Goal: Task Accomplishment & Management: Use online tool/utility

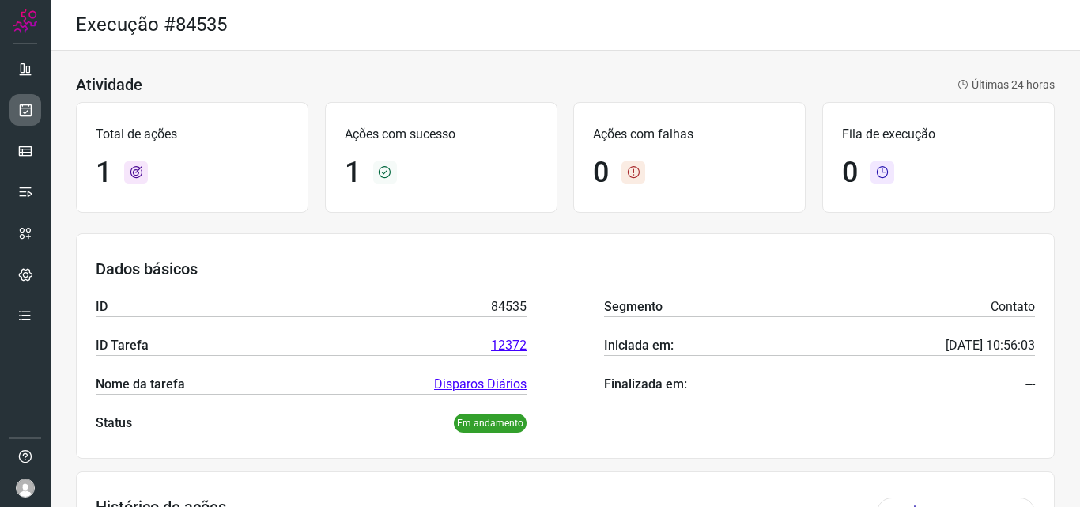
click at [23, 113] on icon at bounding box center [25, 110] width 17 height 16
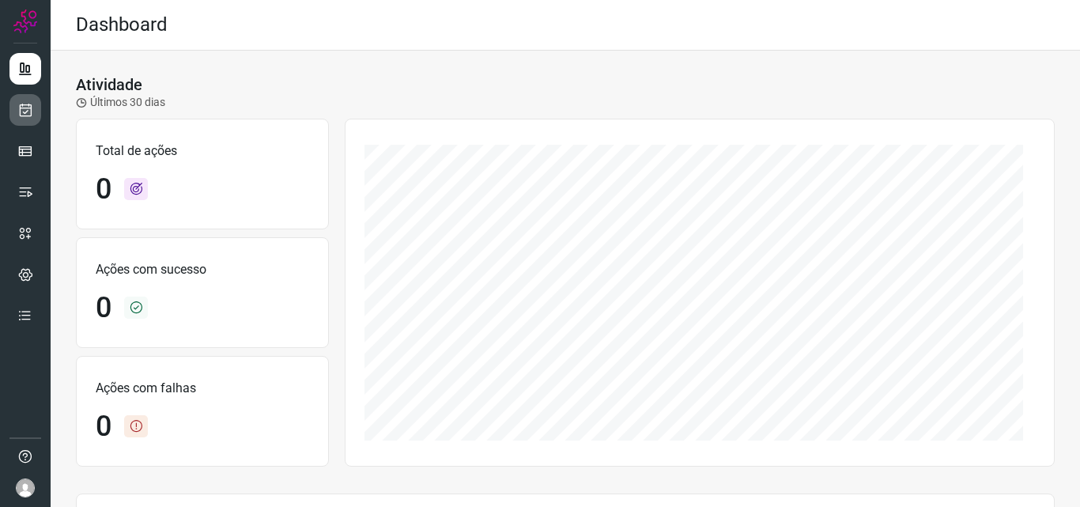
click at [31, 117] on icon at bounding box center [25, 110] width 17 height 16
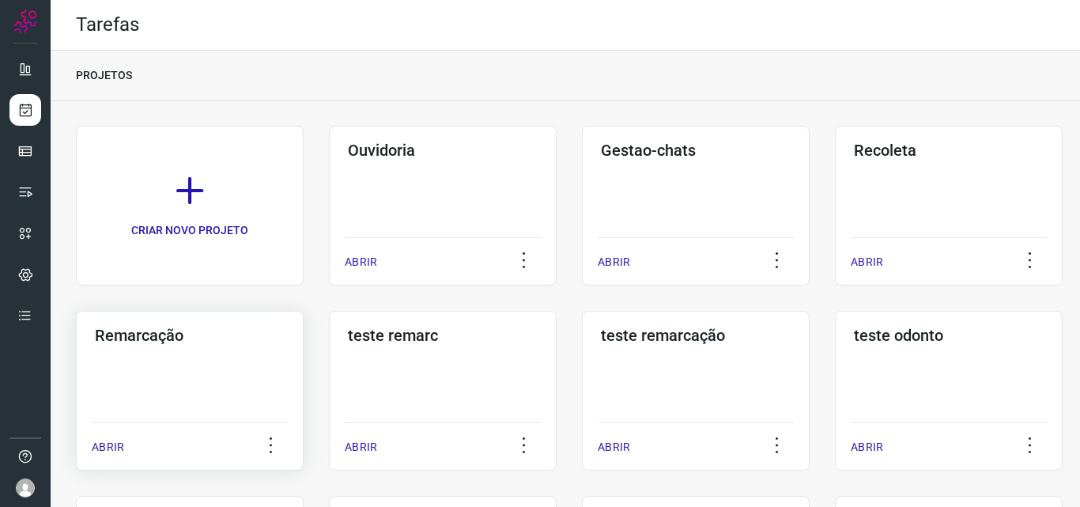
click at [183, 361] on div "Remarcação ABRIR" at bounding box center [190, 391] width 228 height 160
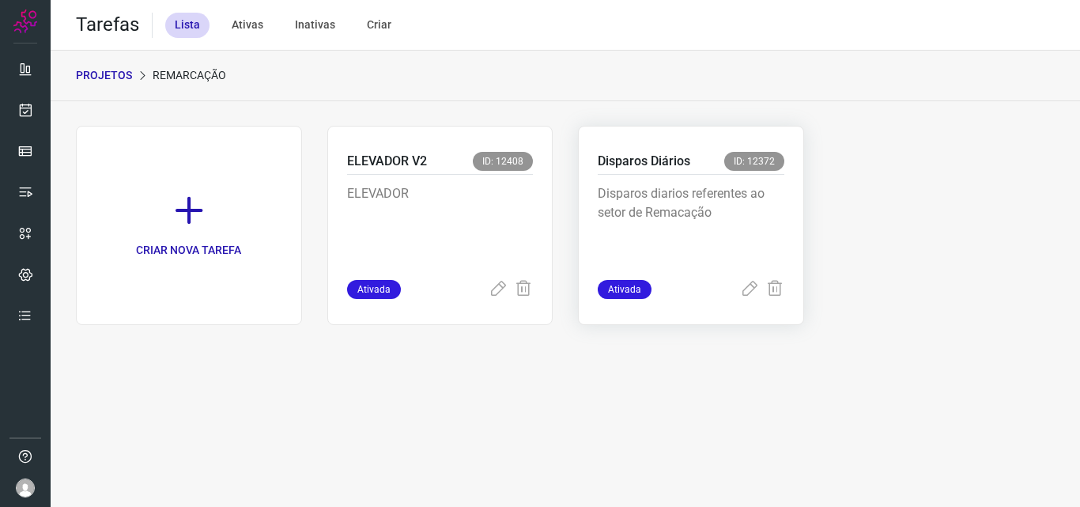
click at [669, 191] on p "Disparos diarios referentes ao setor de Remacação" at bounding box center [691, 223] width 187 height 79
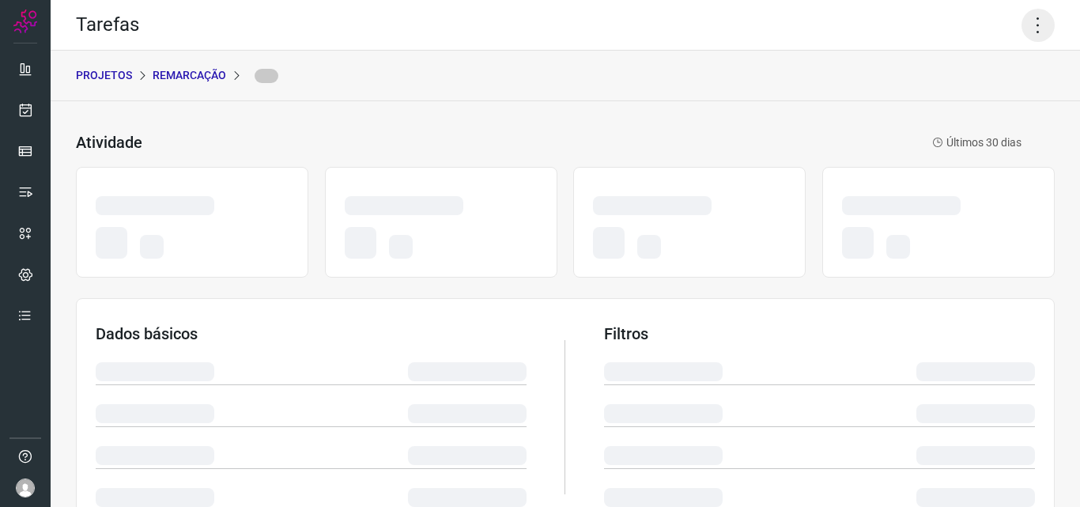
click at [1027, 26] on icon at bounding box center [1037, 25] width 33 height 33
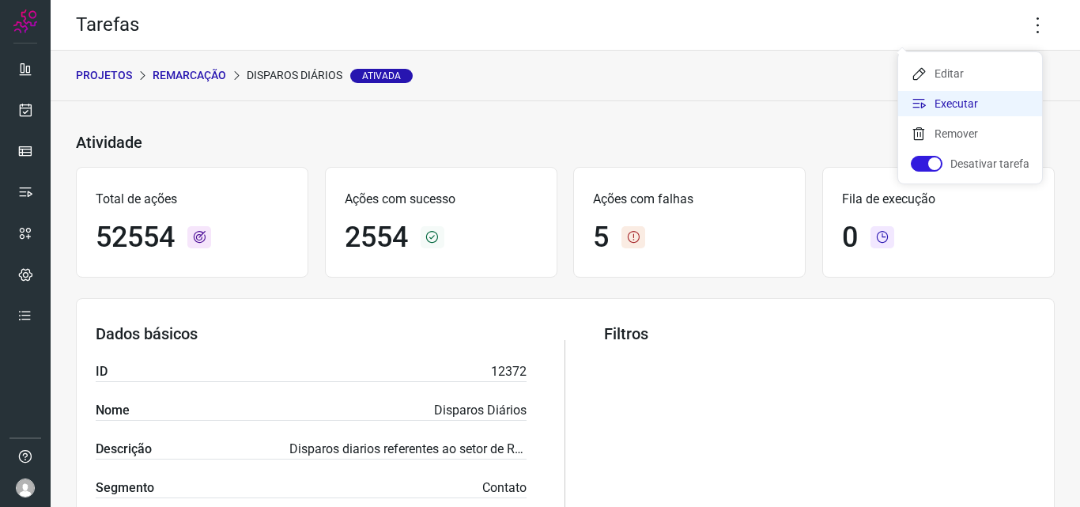
click at [994, 104] on li "Executar" at bounding box center [970, 103] width 144 height 25
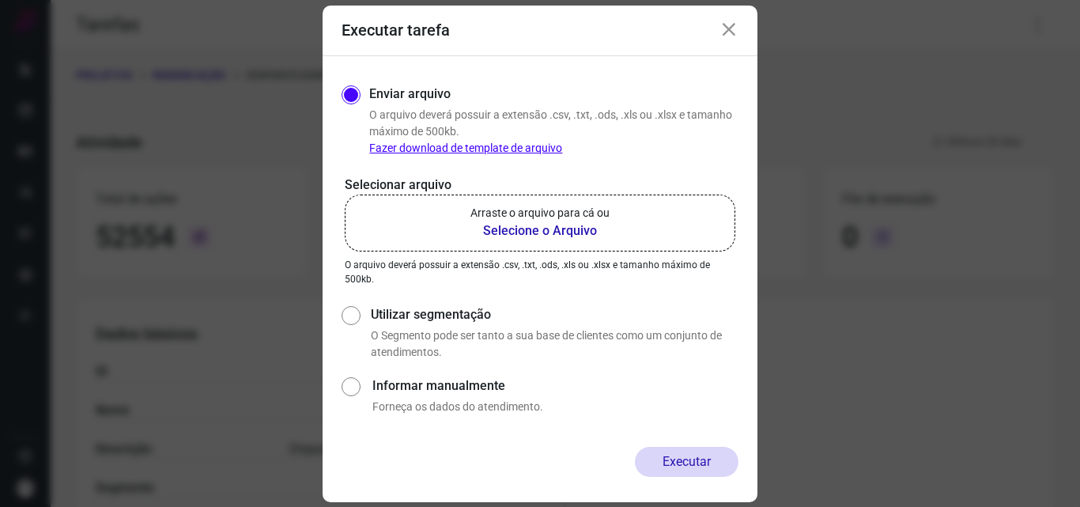
click at [541, 234] on b "Selecione o Arquivo" at bounding box center [539, 230] width 139 height 19
click at [0, 0] on input "Arraste o arquivo para cá ou Selecione o Arquivo" at bounding box center [0, 0] width 0 height 0
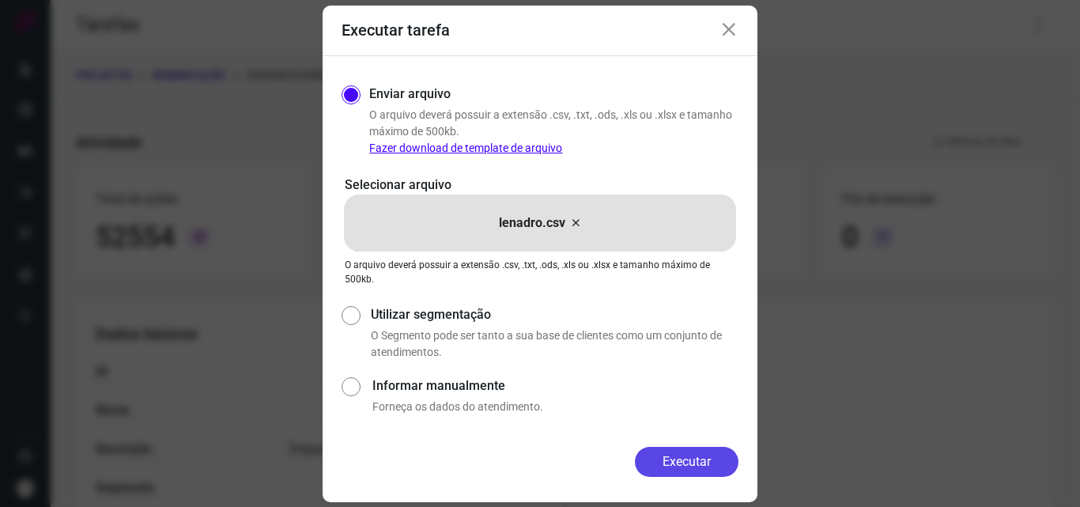
click at [702, 458] on button "Executar" at bounding box center [687, 462] width 104 height 30
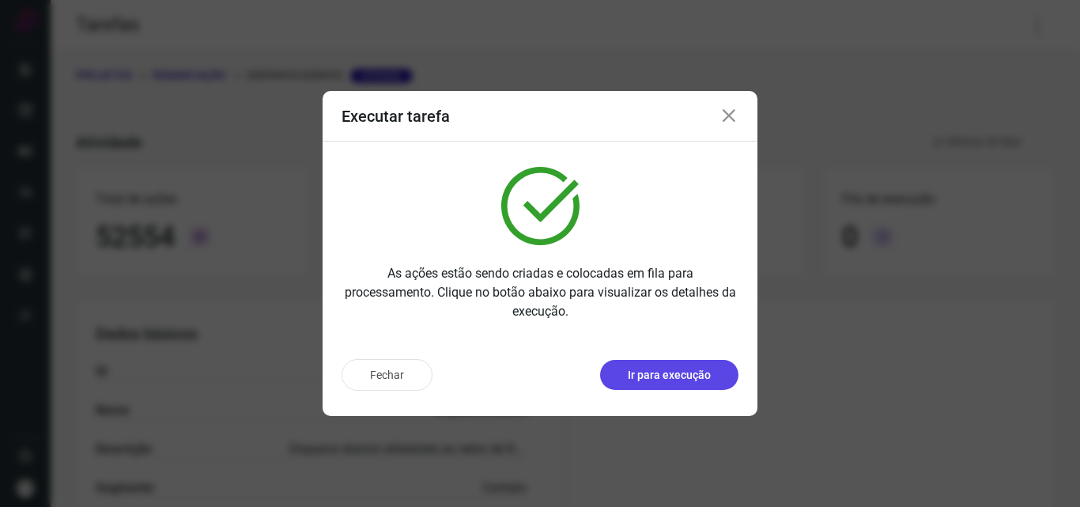
click at [680, 379] on p "Ir para execução" at bounding box center [669, 375] width 83 height 17
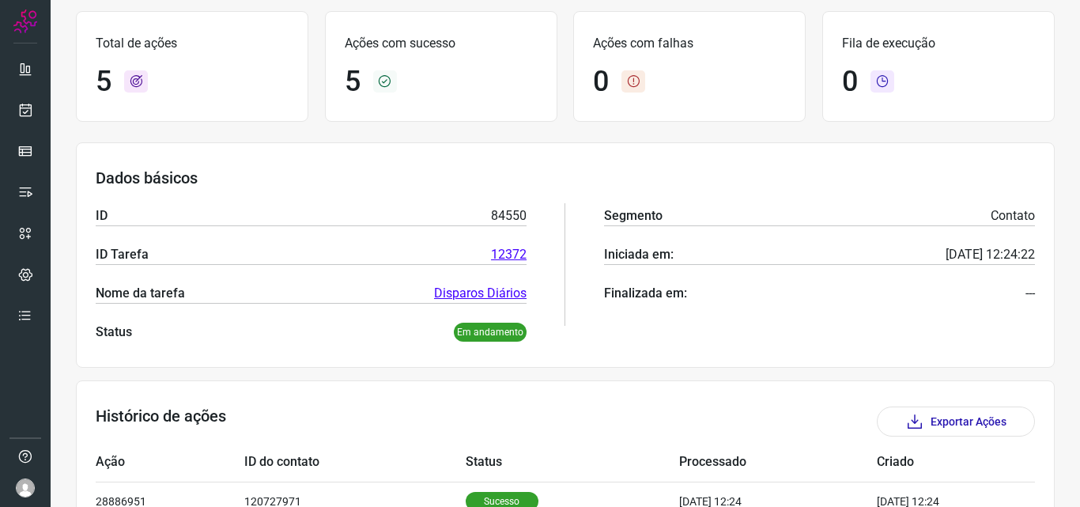
scroll to position [339, 0]
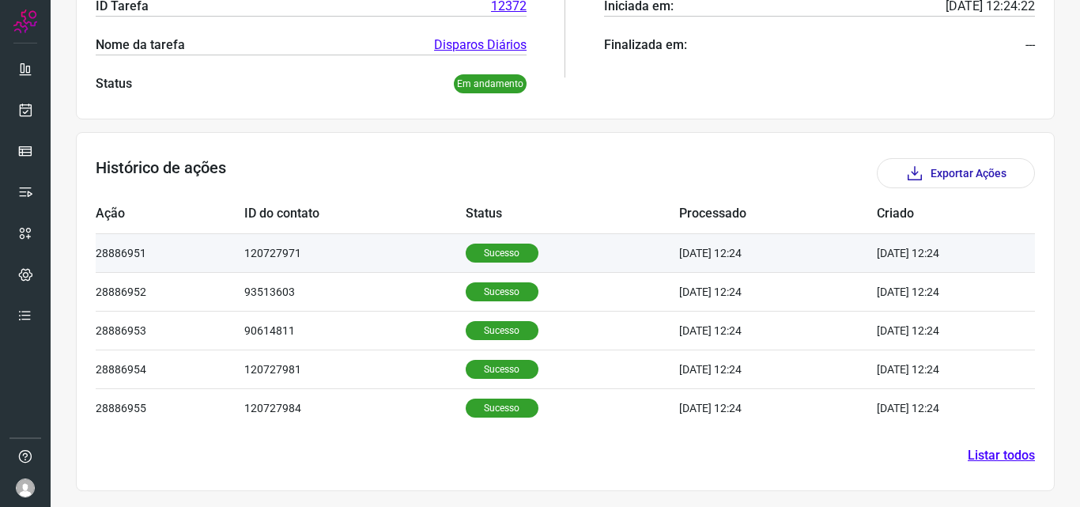
click at [468, 265] on td "Sucesso" at bounding box center [573, 252] width 214 height 39
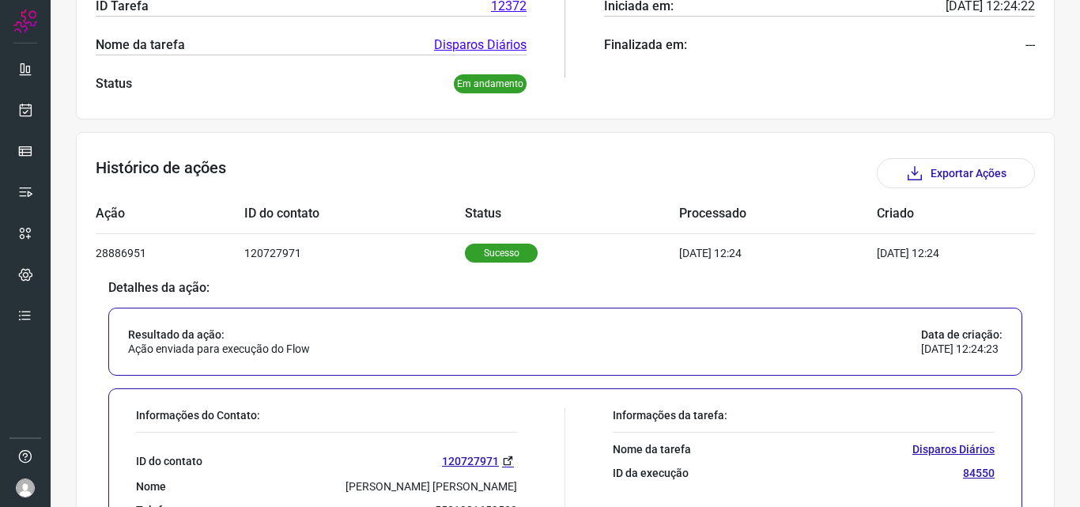
scroll to position [418, 0]
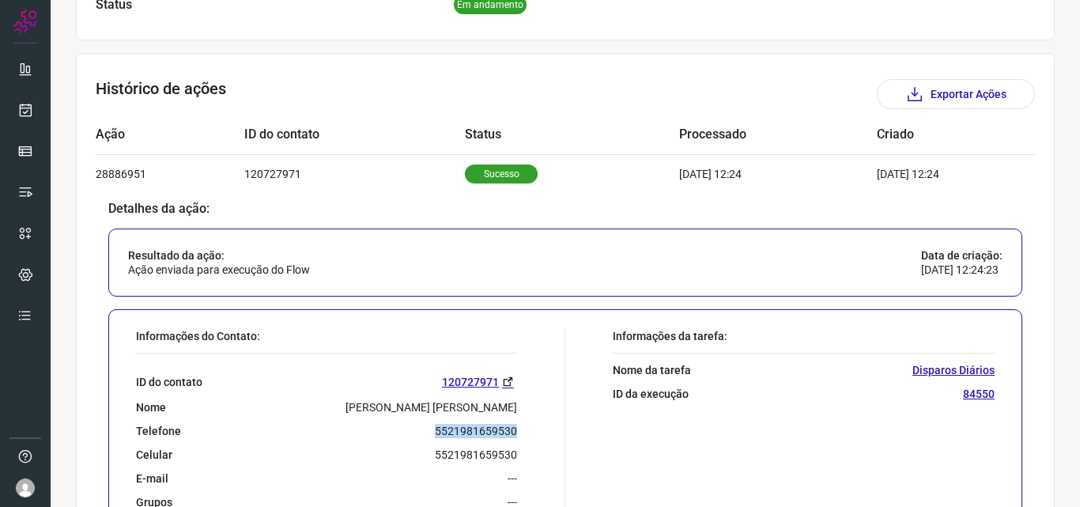
drag, startPoint x: 441, startPoint y: 430, endPoint x: 519, endPoint y: 431, distance: 77.5
click at [519, 431] on div "Informações do Contato: ID do contato 120727971 Nome Angela Maria Santos Silva …" at bounding box center [346, 435] width 437 height 213
copy p "5521981659530"
